Goal: Task Accomplishment & Management: Complete application form

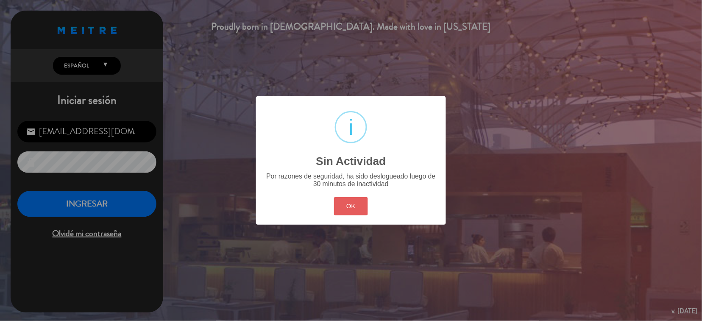
click at [358, 211] on button "OK" at bounding box center [351, 206] width 34 height 18
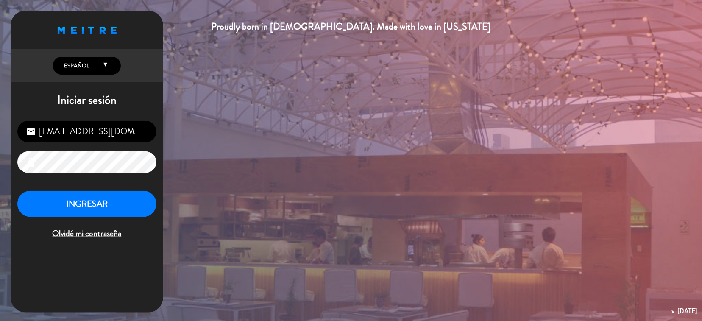
click at [83, 189] on div "[EMAIL_ADDRESS][DOMAIN_NAME] email lock INGRESAR Olvidé mi contraseña" at bounding box center [87, 180] width 153 height 133
click at [91, 216] on button "INGRESAR" at bounding box center [86, 204] width 139 height 27
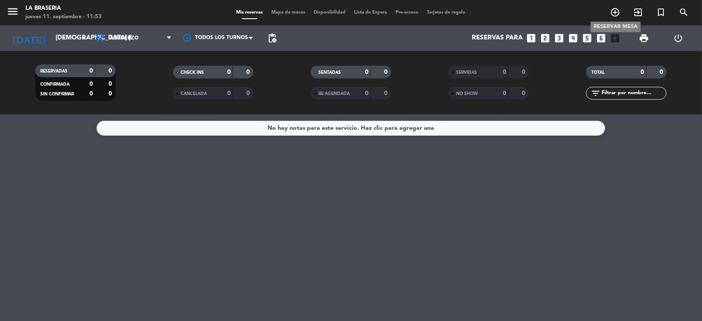
click at [611, 6] on span "add_circle_outline" at bounding box center [615, 12] width 23 height 14
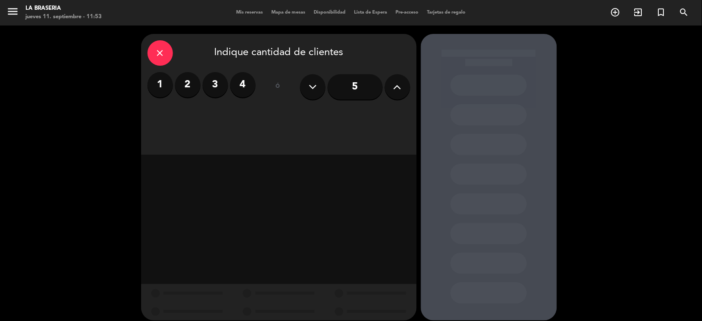
click at [222, 80] on label "3" at bounding box center [215, 84] width 25 height 25
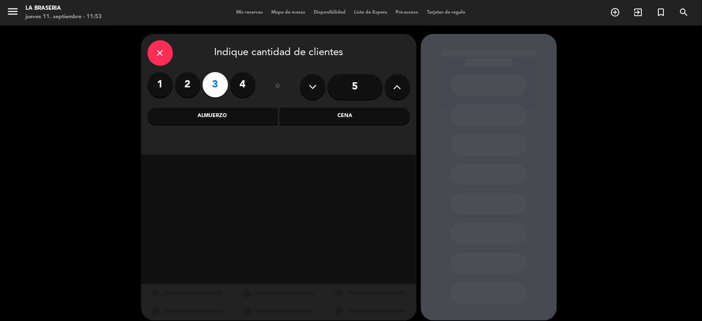
click at [317, 120] on div "Cena" at bounding box center [345, 116] width 130 height 17
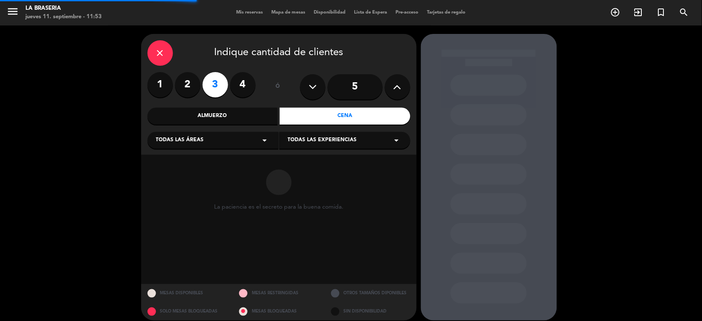
click at [256, 148] on div "Todas las áreas arrow_drop_down" at bounding box center [212, 140] width 131 height 17
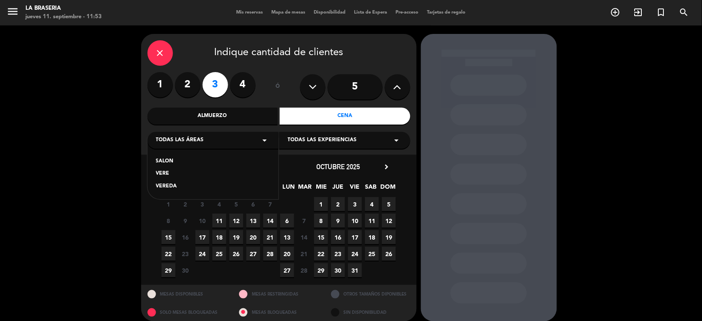
click at [161, 153] on div "SALON VERE VEREDA" at bounding box center [212, 168] width 131 height 61
click at [162, 162] on div "SALON" at bounding box center [213, 161] width 114 height 8
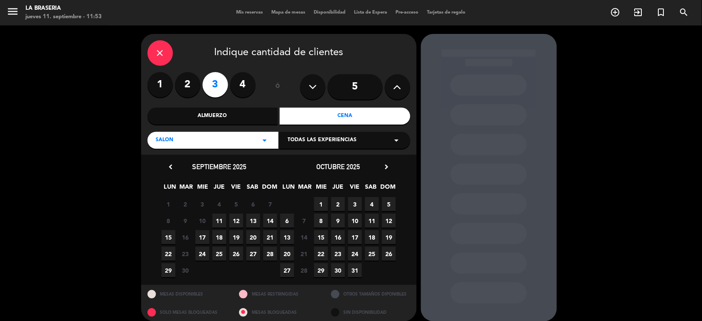
click at [214, 218] on span "11" at bounding box center [219, 221] width 14 height 14
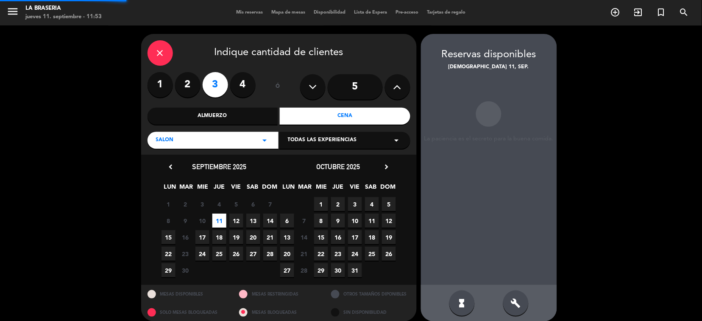
scroll to position [8, 0]
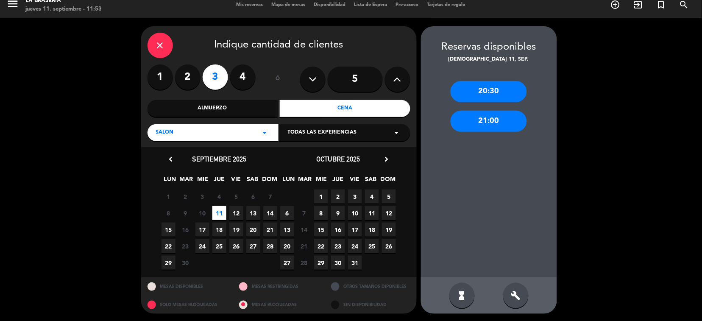
click at [511, 115] on div "21:00" at bounding box center [488, 121] width 76 height 21
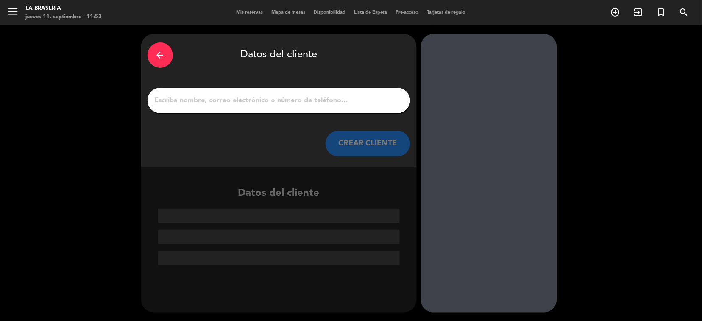
click at [300, 103] on input "1" at bounding box center [279, 100] width 250 height 12
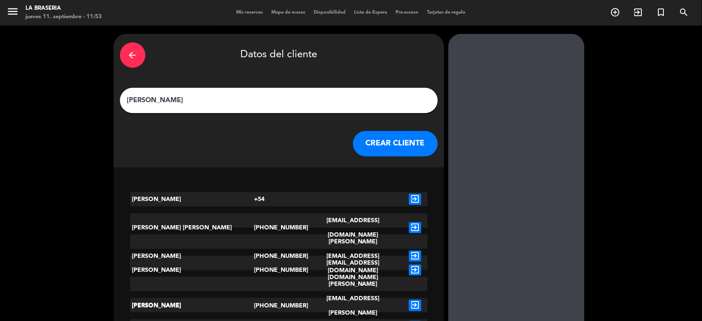
type input "[PERSON_NAME]"
click at [356, 136] on button "CREAR CLIENTE" at bounding box center [395, 143] width 85 height 25
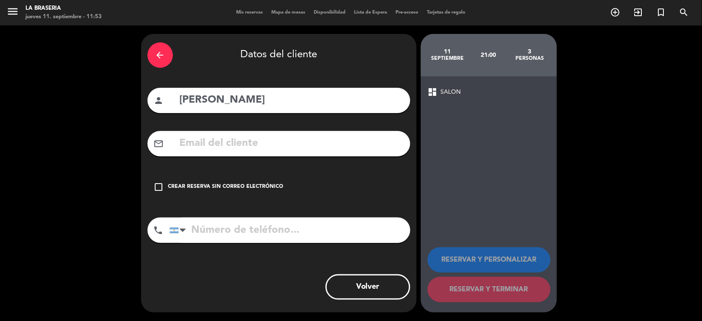
drag, startPoint x: 233, startPoint y: 189, endPoint x: 229, endPoint y: 204, distance: 15.6
click at [233, 188] on div "Crear reserva sin correo electrónico" at bounding box center [225, 187] width 115 height 8
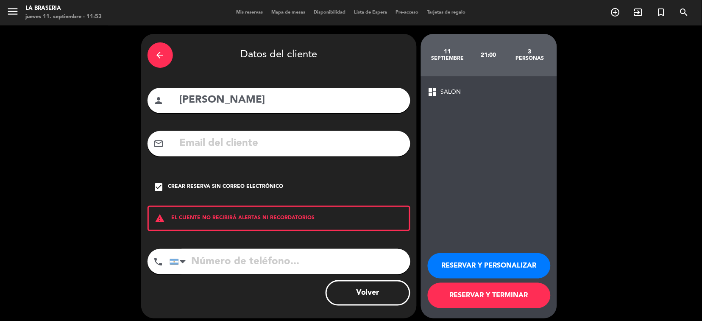
click at [219, 251] on input "tel" at bounding box center [289, 261] width 241 height 25
type input "1151224529"
click at [509, 300] on button "RESERVAR Y TERMINAR" at bounding box center [489, 295] width 123 height 25
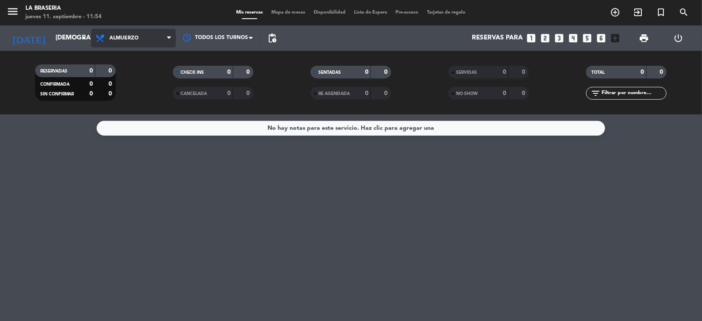
click at [117, 39] on span "Almuerzo" at bounding box center [123, 38] width 29 height 6
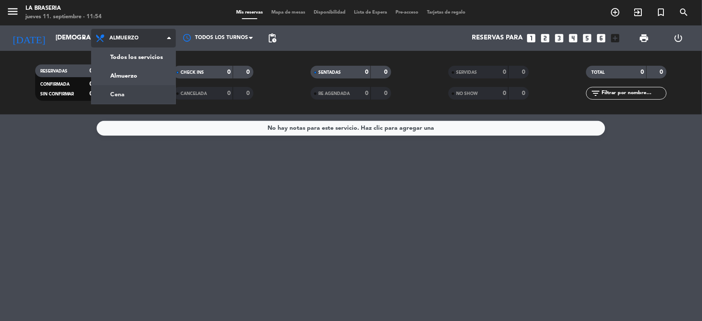
click at [137, 98] on div "menu La Braseria jueves 11. septiembre - 11:54 Mis reservas Mapa de mesas Dispo…" at bounding box center [351, 57] width 702 height 114
